Goal: Task Accomplishment & Management: Use online tool/utility

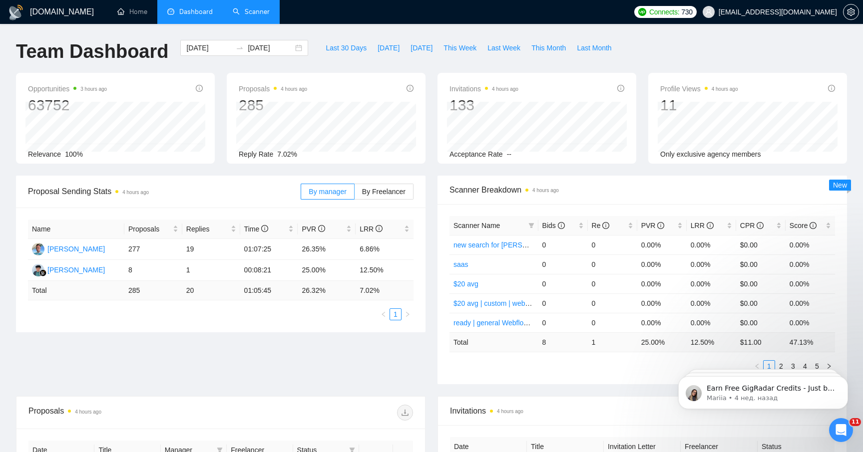
click at [258, 11] on link "Scanner" at bounding box center [251, 11] width 37 height 8
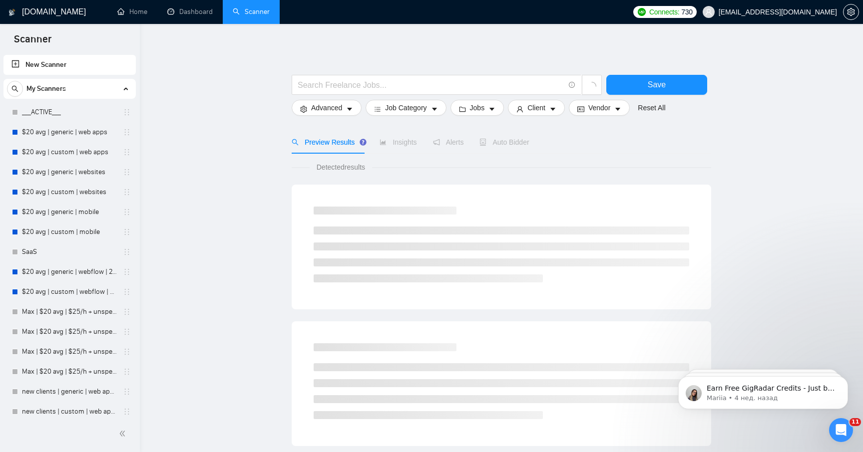
click at [75, 89] on div "My Scanners" at bounding box center [69, 89] width 125 height 20
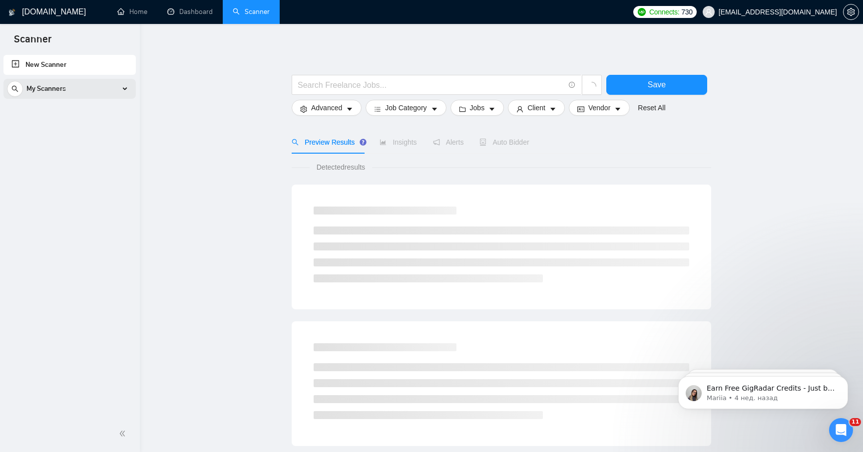
click at [88, 88] on div "My Scanners" at bounding box center [69, 89] width 125 height 20
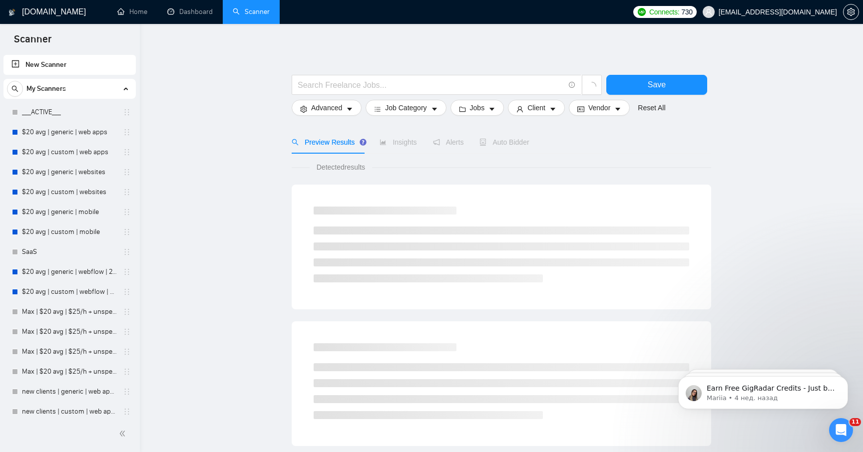
click at [81, 68] on link "New Scanner" at bounding box center [69, 65] width 116 height 20
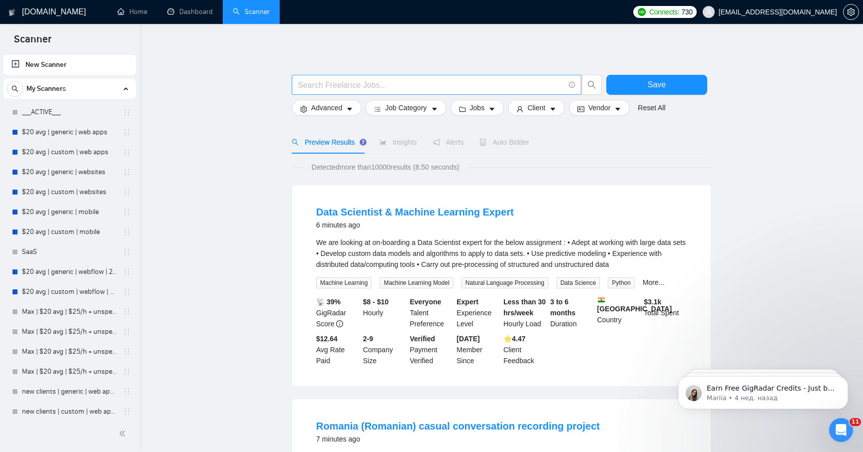
click at [370, 82] on input "text" at bounding box center [431, 85] width 267 height 12
type input "saas"
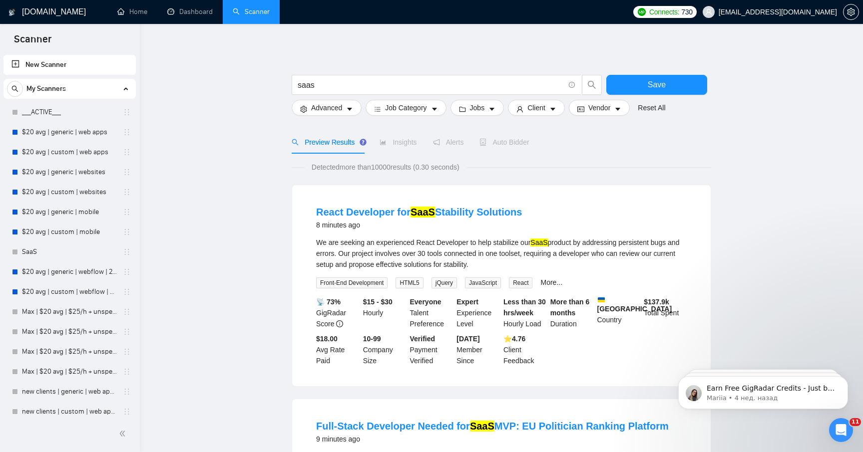
click at [95, 90] on div "My Scanners" at bounding box center [69, 89] width 125 height 20
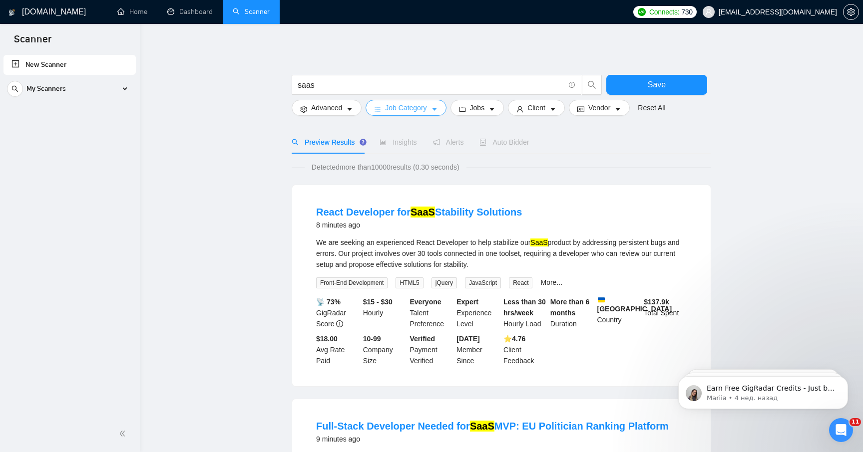
click at [415, 104] on span "Job Category" at bounding box center [405, 107] width 41 height 11
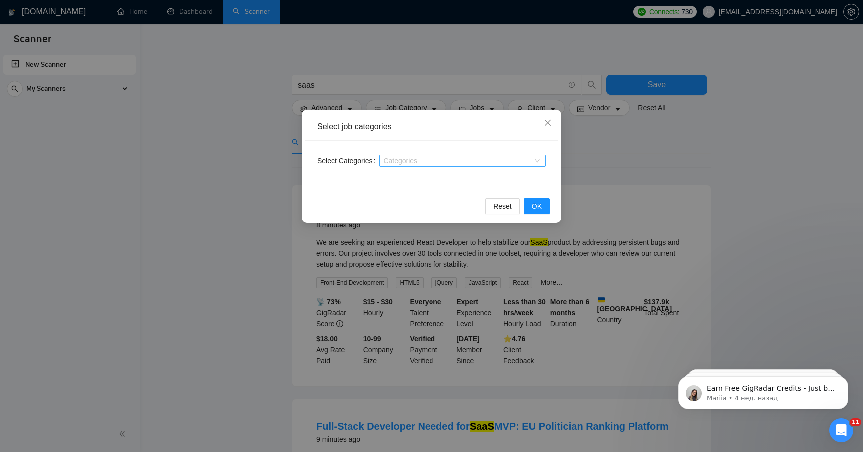
click at [409, 160] on div at bounding box center [457, 161] width 152 height 8
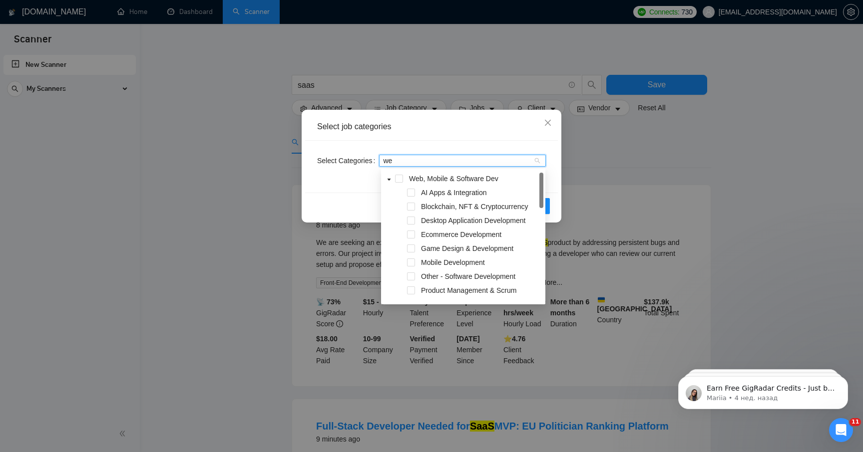
type input "web"
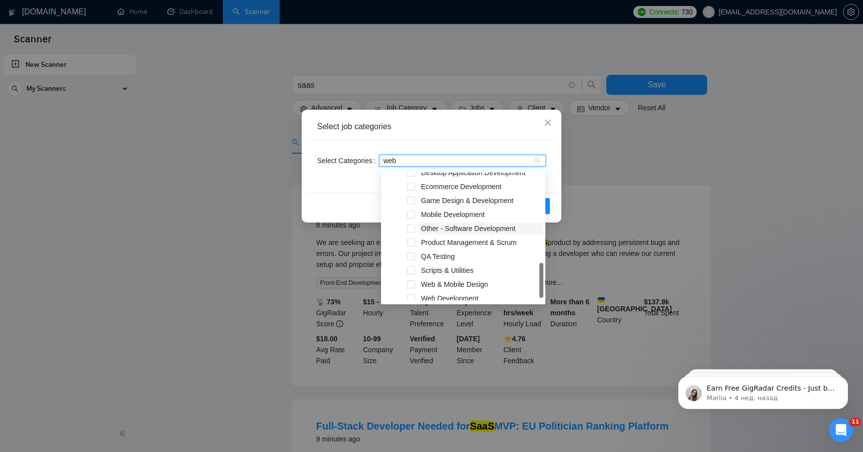
scroll to position [54, 0]
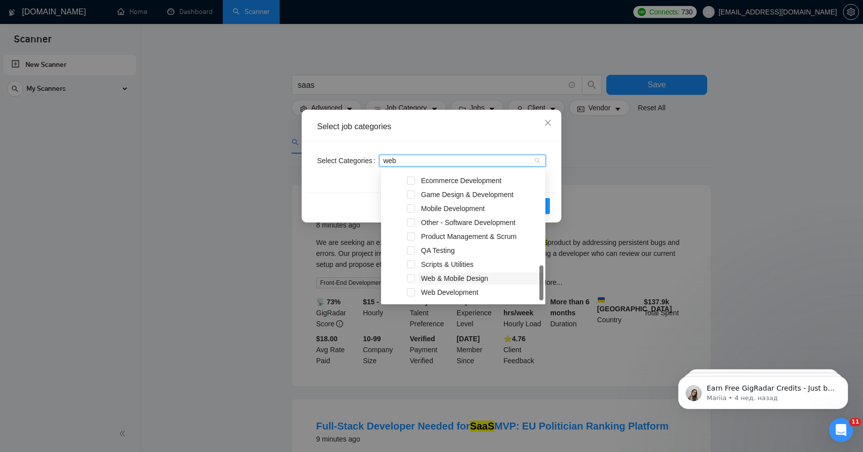
click at [424, 283] on span "Web & Mobile Design" at bounding box center [481, 279] width 124 height 12
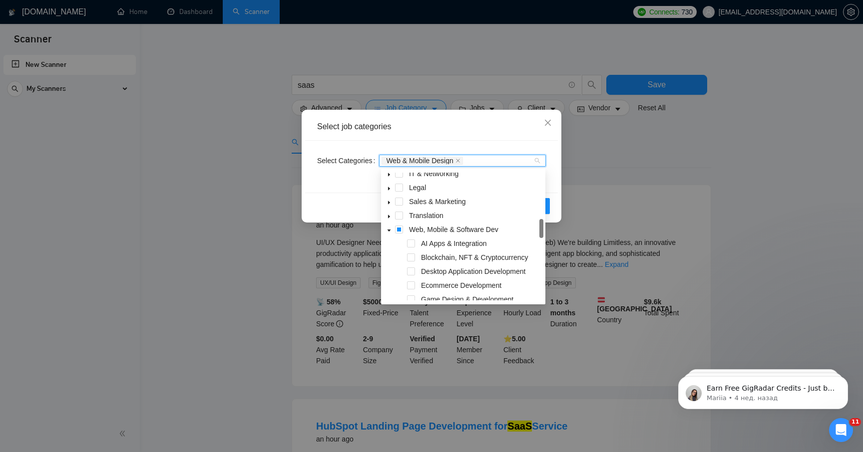
click at [389, 230] on icon "caret-down" at bounding box center [388, 231] width 3 height 2
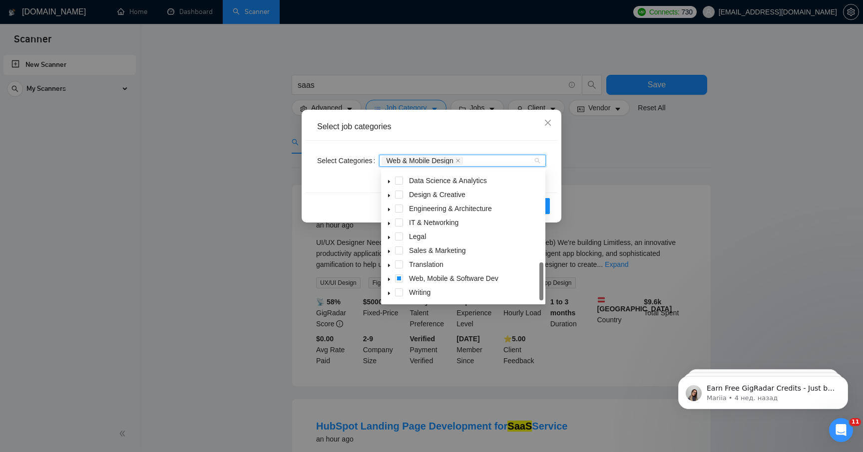
click at [334, 210] on div "Reset OK" at bounding box center [431, 206] width 253 height 26
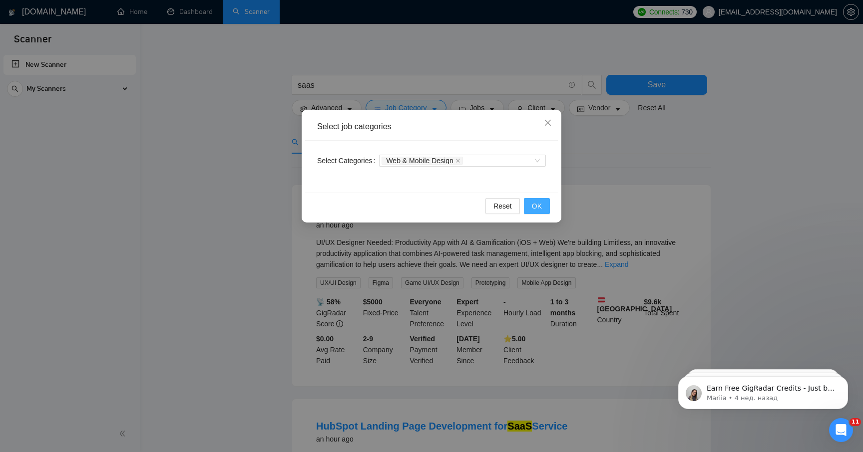
click at [538, 206] on span "OK" at bounding box center [537, 206] width 10 height 11
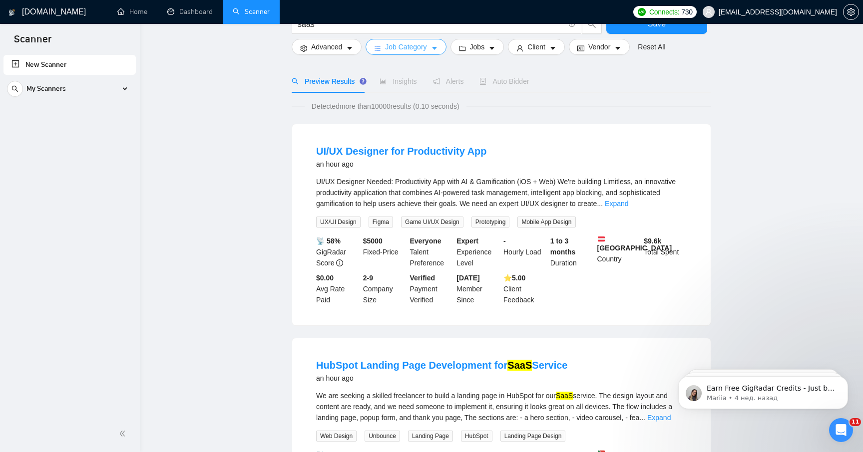
scroll to position [0, 0]
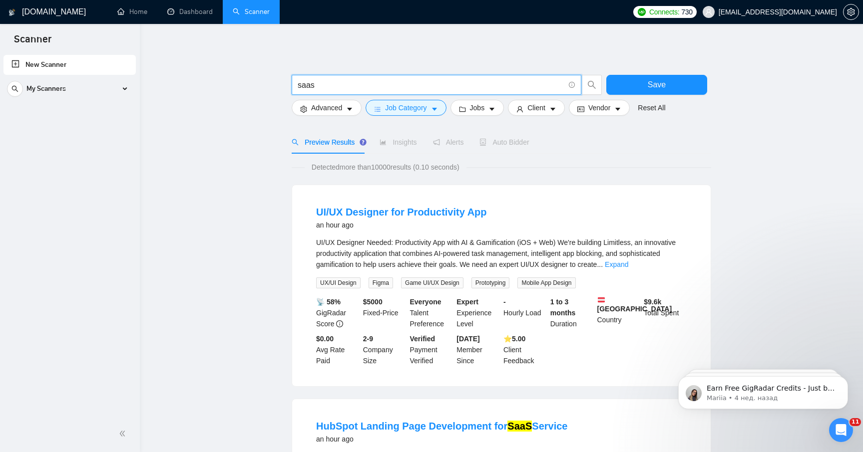
click at [359, 90] on input "saas" at bounding box center [431, 85] width 267 height 12
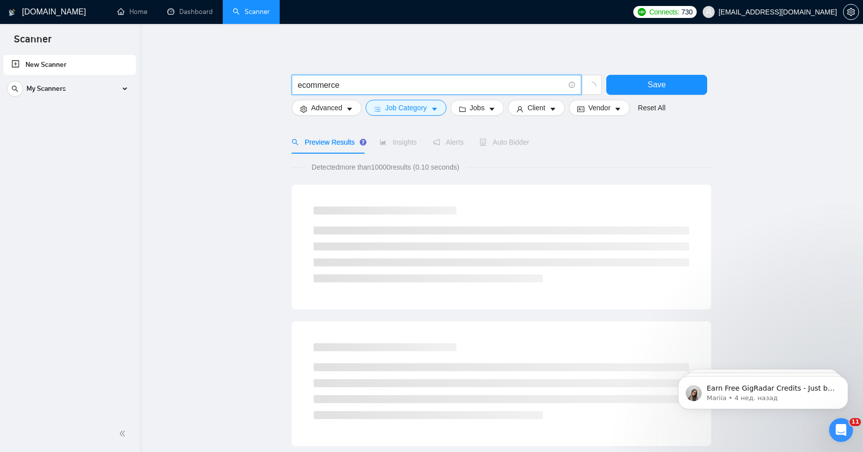
click at [245, 131] on main "ecommerce Save Advanced Job Category Jobs Client Vendor Reset All Preview Resul…" at bounding box center [501, 460] width 691 height 841
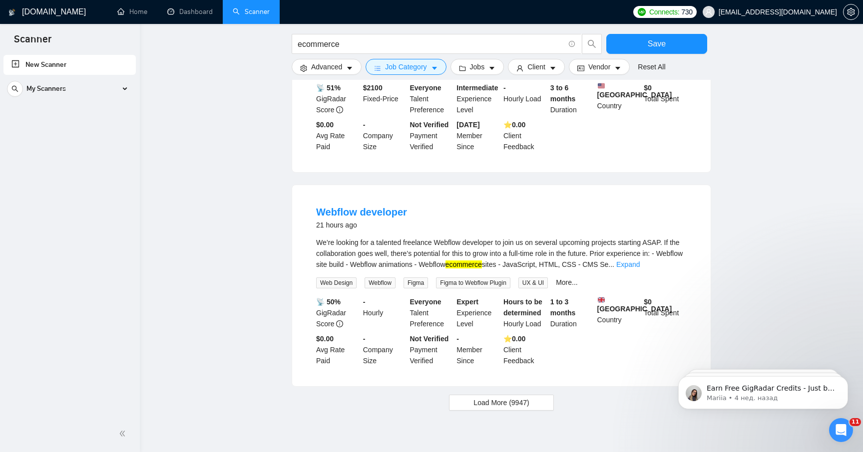
scroll to position [919, 0]
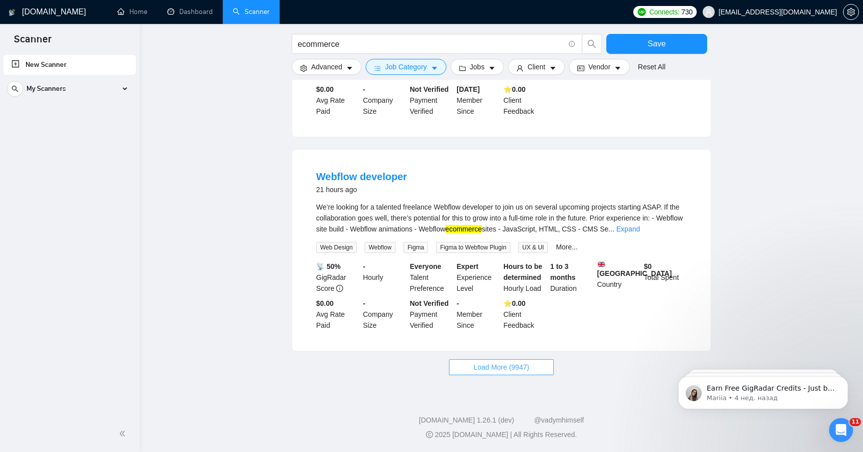
click at [461, 368] on button "Load More (9947)" at bounding box center [501, 367] width 104 height 16
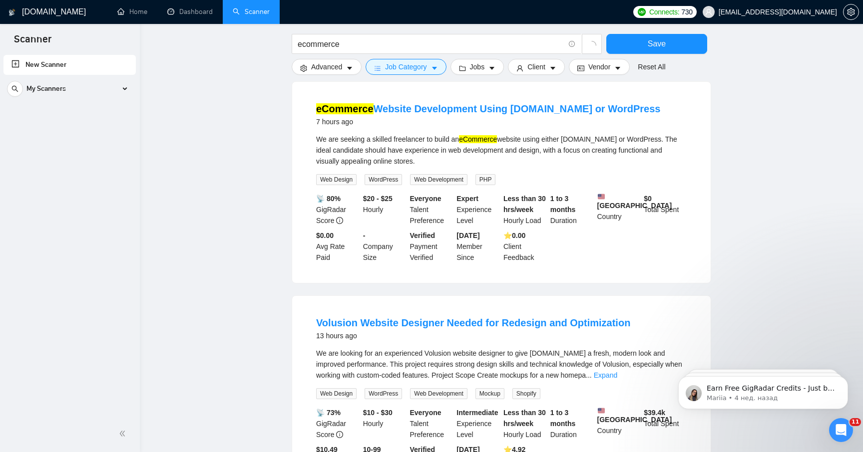
scroll to position [0, 0]
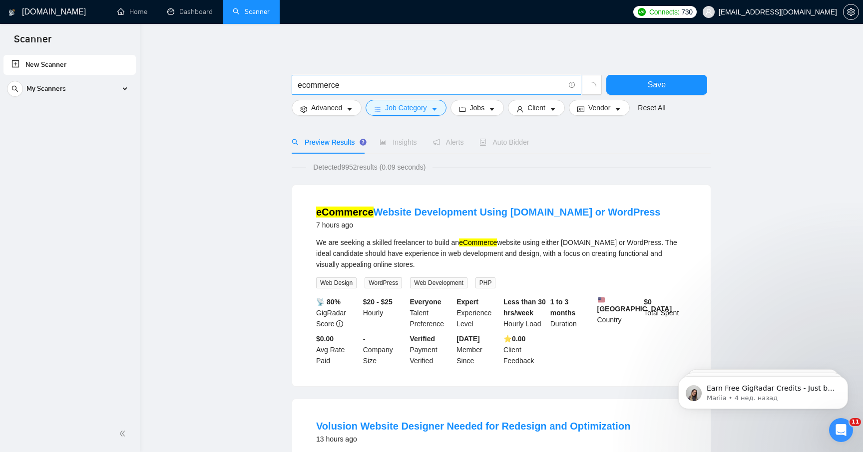
click at [351, 87] on input "ecommerce" at bounding box center [431, 85] width 267 height 12
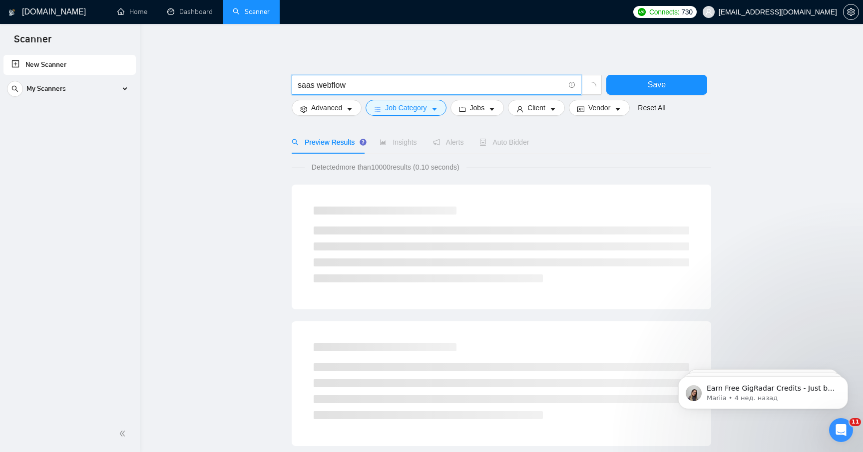
type input "saas webflow"
click at [250, 181] on main "saas webflow Save Advanced Job Category Jobs Client Vendor Reset All Preview Re…" at bounding box center [501, 460] width 691 height 841
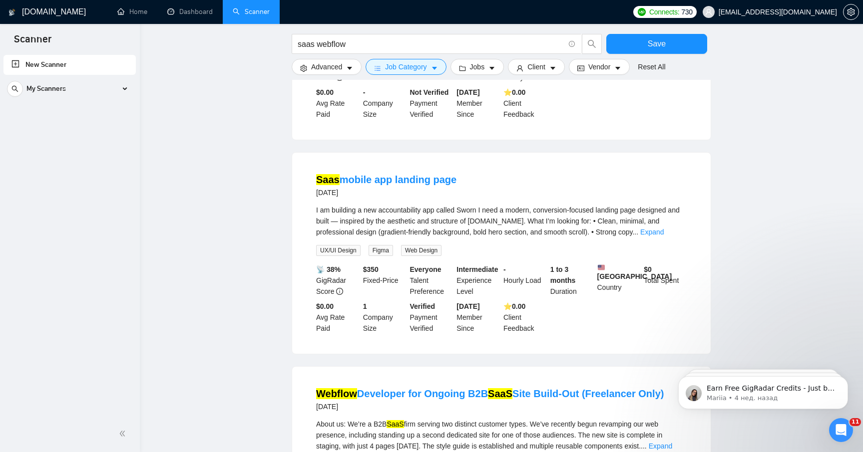
scroll to position [478, 0]
